Goal: Transaction & Acquisition: Purchase product/service

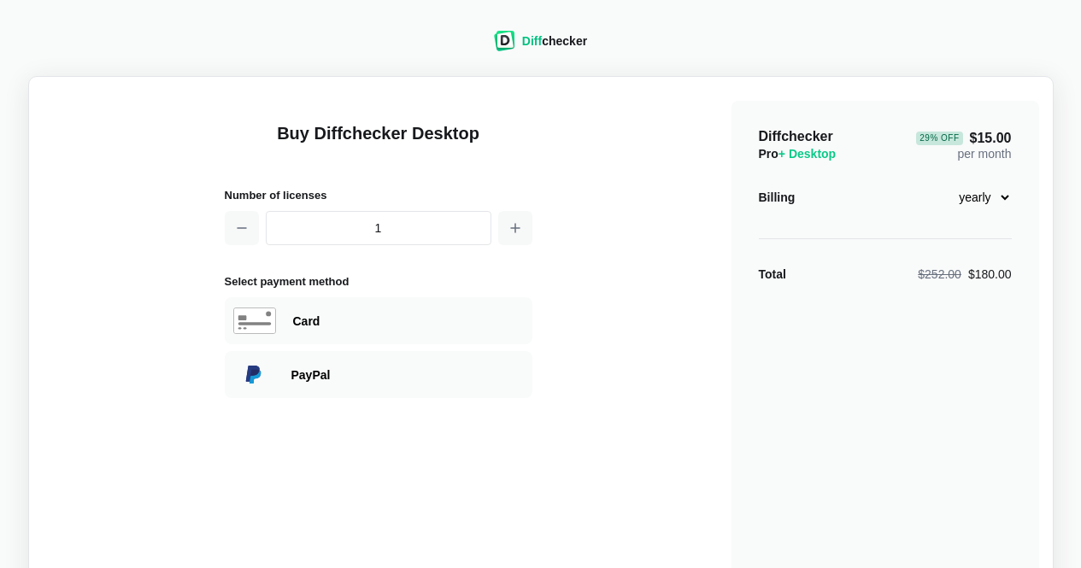
click at [1003, 198] on select "monthly yearly" at bounding box center [974, 197] width 73 height 29
select select "desktop-monthly-21"
click at [938, 183] on select "monthly yearly" at bounding box center [974, 197] width 73 height 29
click at [442, 322] on div "Card" at bounding box center [408, 321] width 231 height 17
select select "[GEOGRAPHIC_DATA]"
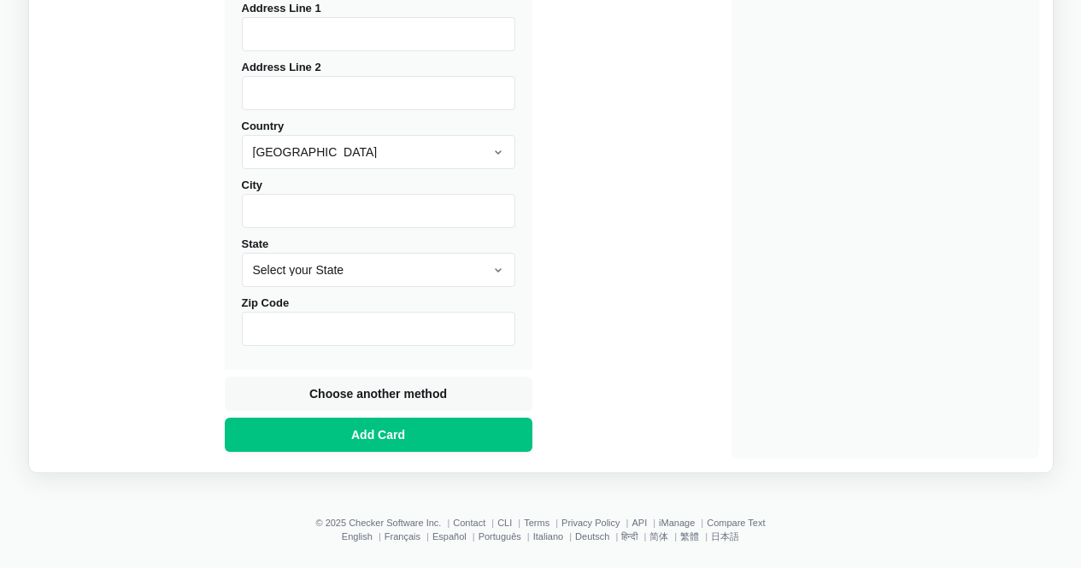
scroll to position [765, 0]
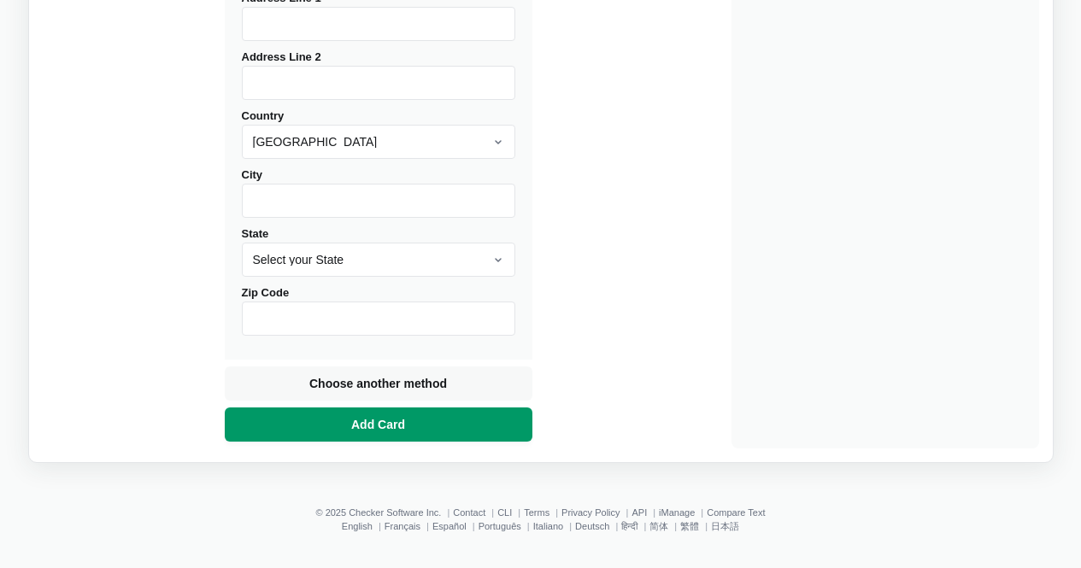
click at [388, 419] on span "Add Card" at bounding box center [378, 424] width 61 height 17
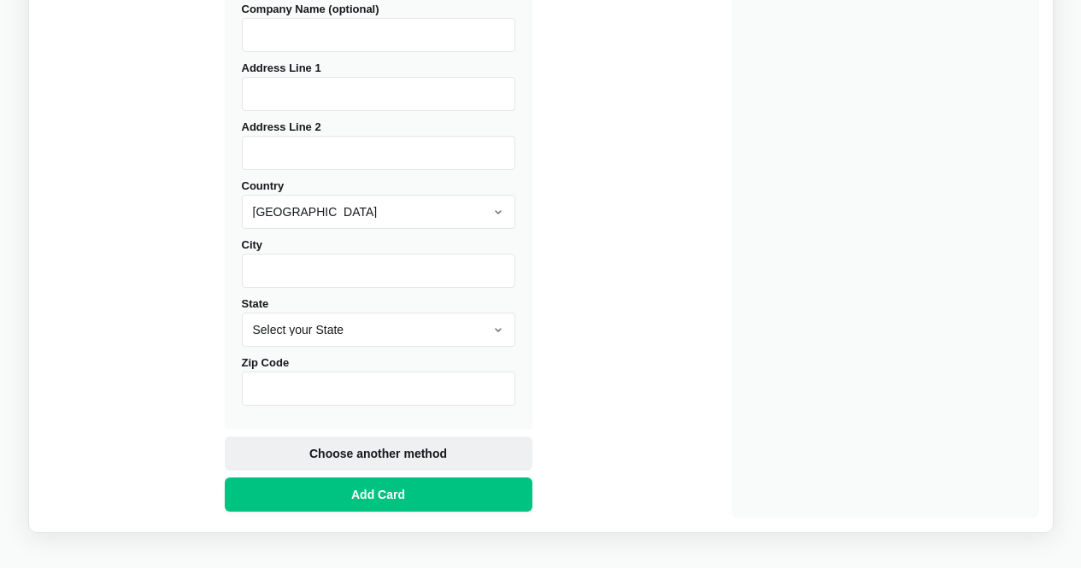
scroll to position [594, 0]
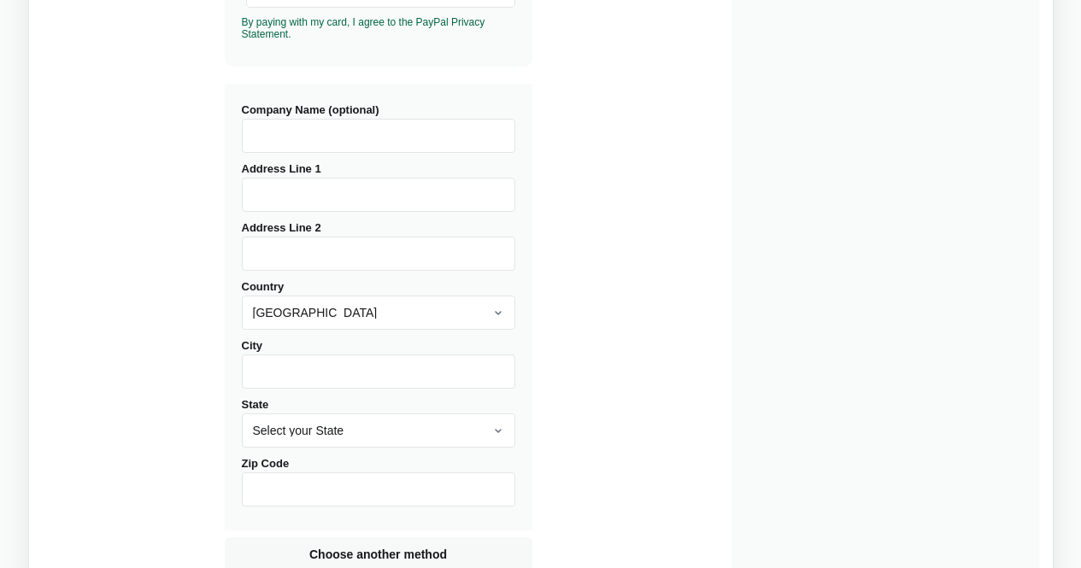
click at [271, 196] on input "Address Line 1" at bounding box center [378, 195] width 273 height 34
type input "[STREET_ADDRESS]"
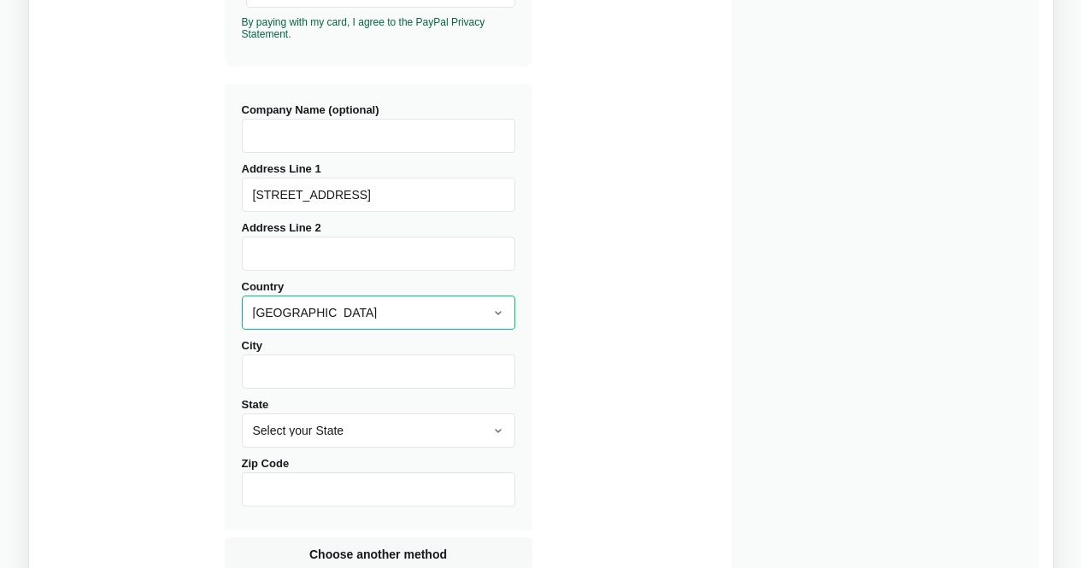
select select "[GEOGRAPHIC_DATA]"
type input "內湖區"
type input "11413"
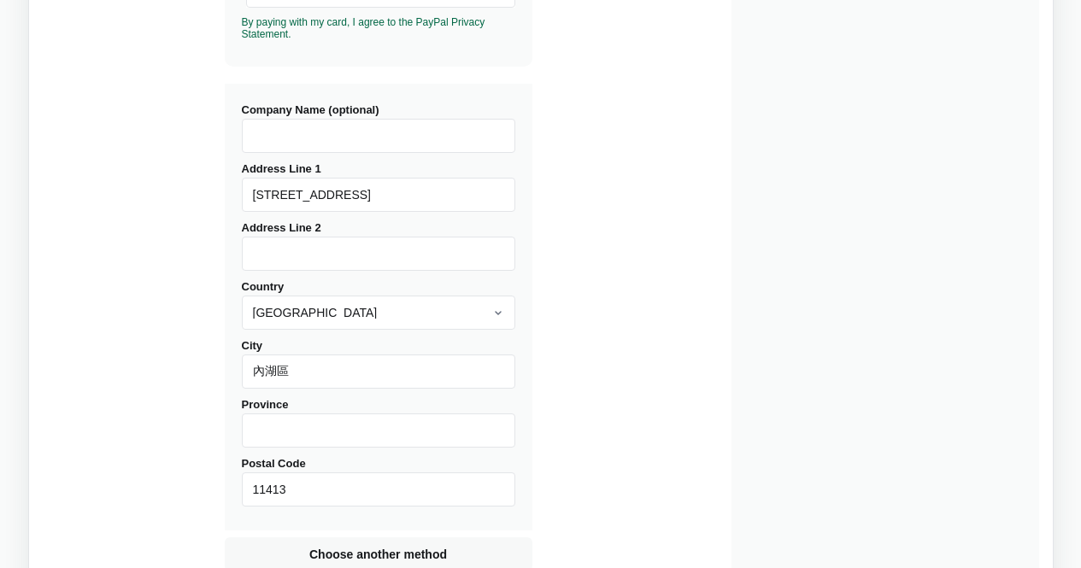
type input "[GEOGRAPHIC_DATA]"
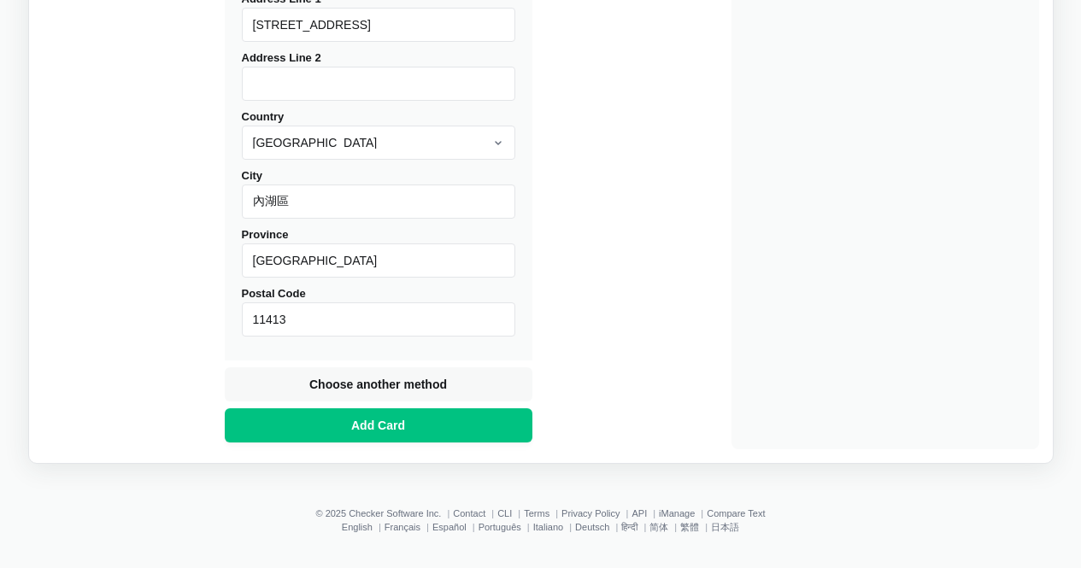
scroll to position [765, 0]
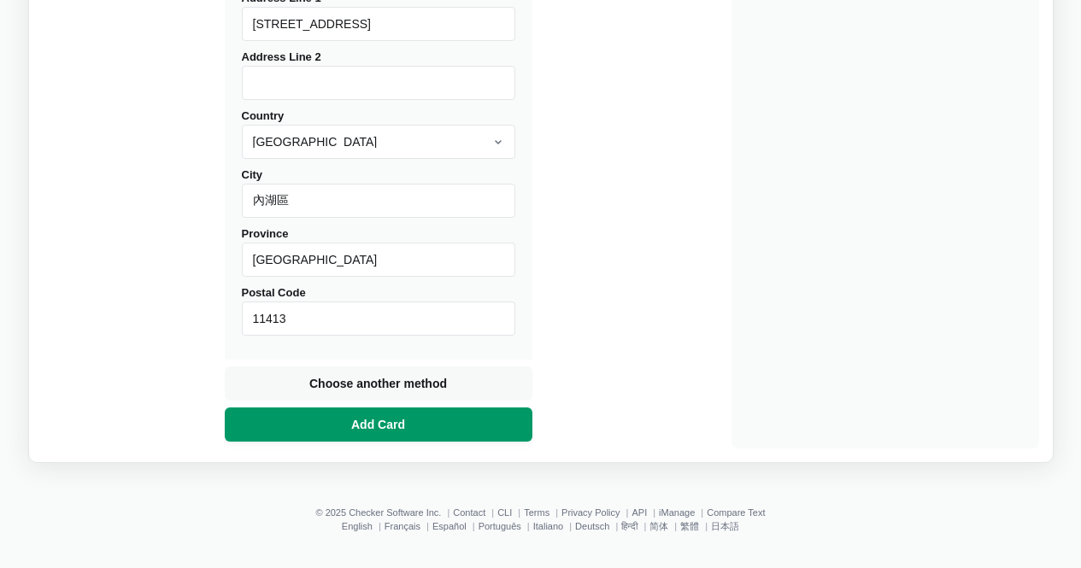
click at [347, 421] on button "Add Card" at bounding box center [379, 425] width 308 height 34
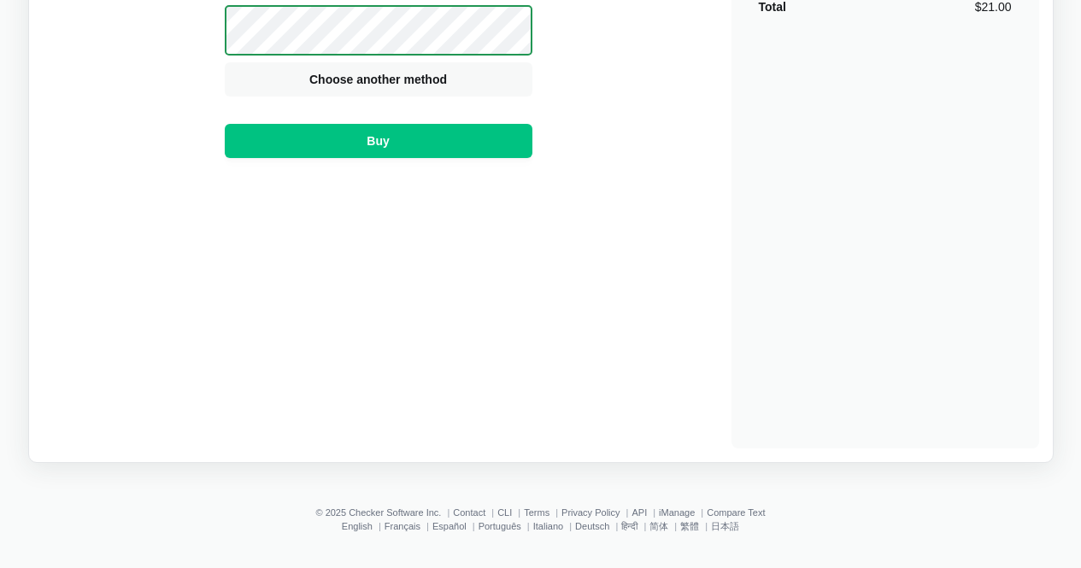
scroll to position [97, 0]
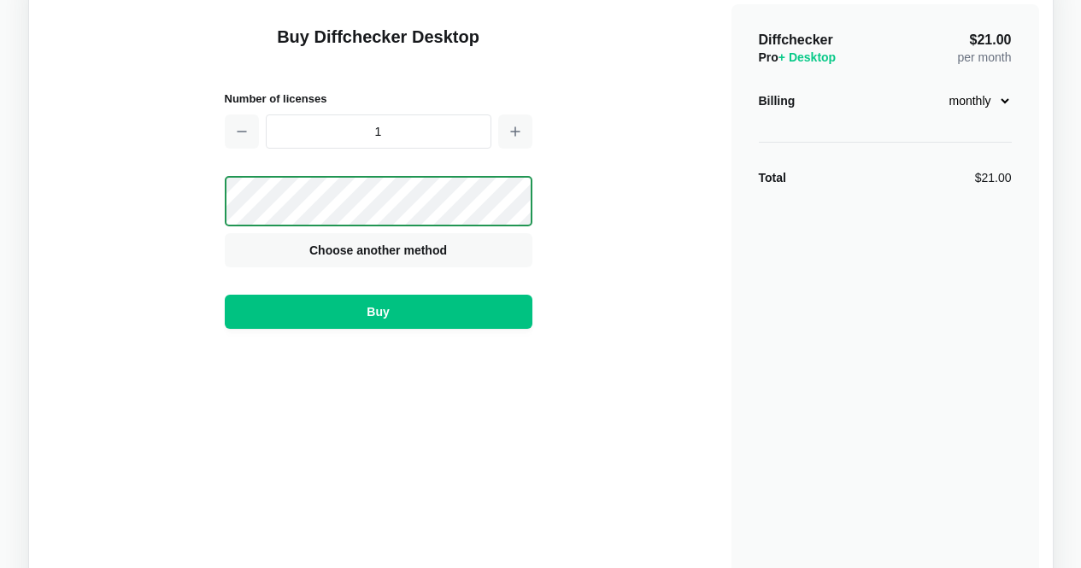
click at [1001, 105] on select "monthly yearly" at bounding box center [974, 100] width 73 height 29
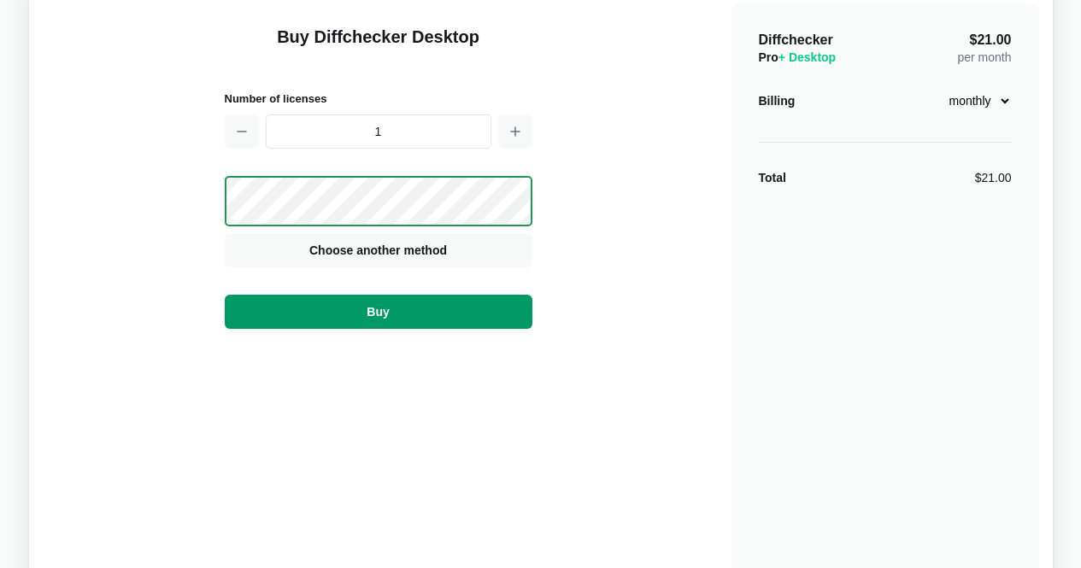
click at [460, 318] on button "Buy" at bounding box center [379, 312] width 308 height 34
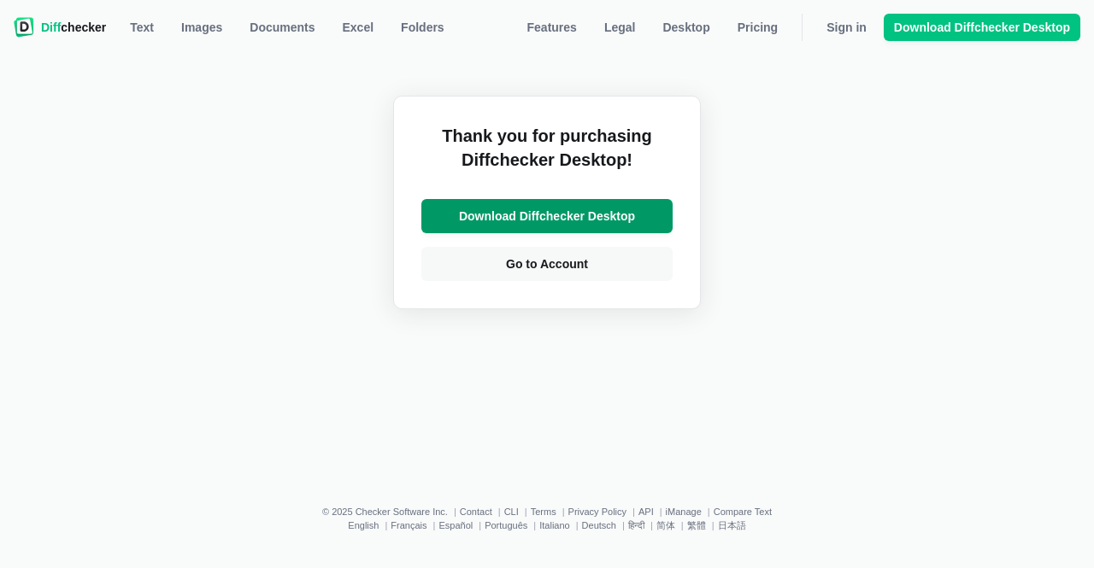
click at [554, 219] on span "Download Diffchecker Desktop" at bounding box center [546, 216] width 183 height 17
